Goal: Find specific page/section: Find specific page/section

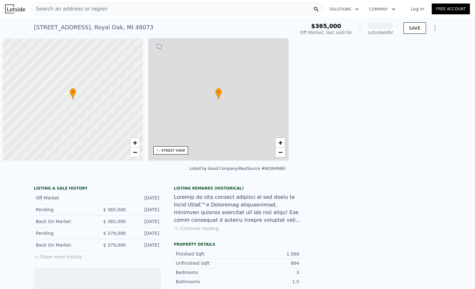
scroll to position [0, 3]
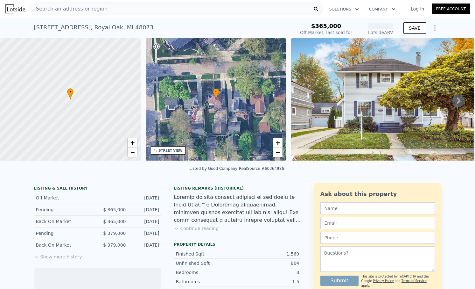
click at [75, 8] on span "Search an address or region" at bounding box center [69, 9] width 77 height 8
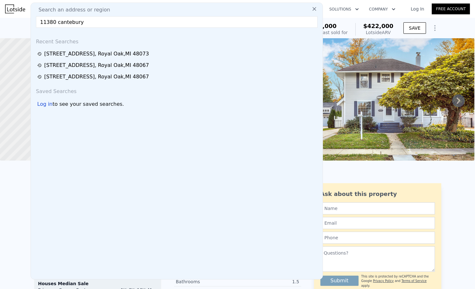
click at [92, 23] on input "11380 cantebury" at bounding box center [177, 21] width 282 height 11
click at [58, 23] on input "11380 cantebury" at bounding box center [177, 21] width 282 height 11
click at [87, 24] on input "11380 [GEOGRAPHIC_DATA]" at bounding box center [177, 21] width 282 height 11
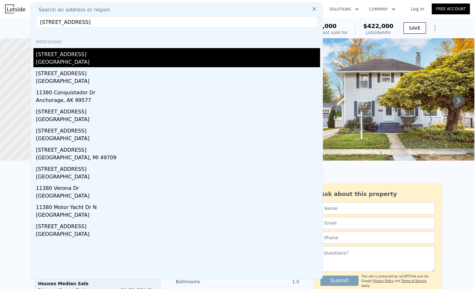
type input "[STREET_ADDRESS]"
click at [57, 58] on div "[GEOGRAPHIC_DATA]" at bounding box center [178, 62] width 284 height 9
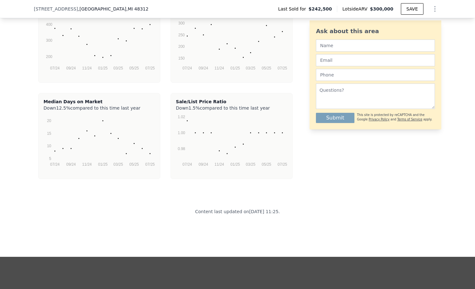
scroll to position [1315, 0]
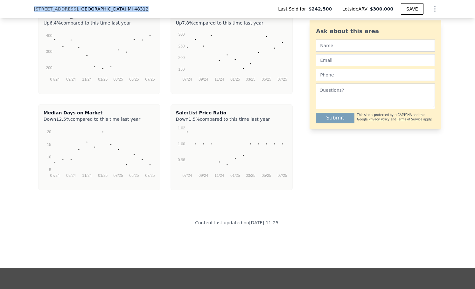
drag, startPoint x: 143, startPoint y: 9, endPoint x: 32, endPoint y: 8, distance: 111.8
click at [32, 8] on div "[STREET_ADDRESS] Last Sold for $242,500 Lotside ARV $300,000 SAVE" at bounding box center [237, 9] width 475 height 18
copy div "[STREET_ADDRESS]"
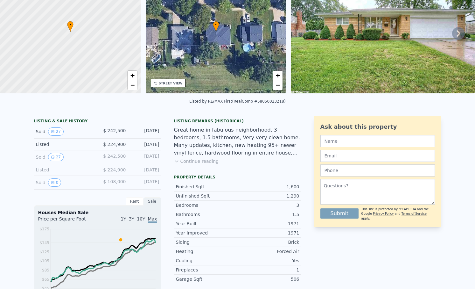
scroll to position [0, 0]
